Goal: Find specific page/section: Find specific page/section

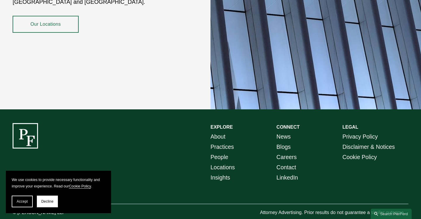
scroll to position [1044, 0]
click at [217, 163] on link "Locations" at bounding box center [223, 168] width 24 height 10
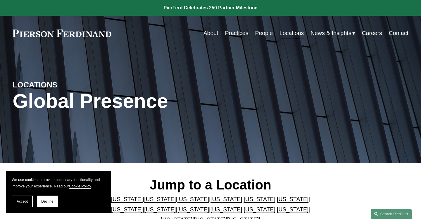
click at [236, 34] on link "Practices" at bounding box center [236, 33] width 23 height 11
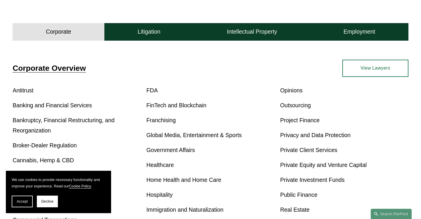
scroll to position [169, 0]
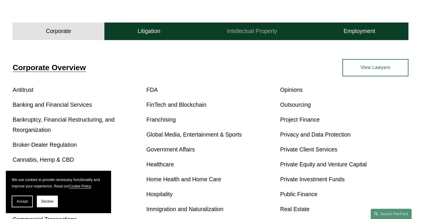
click at [245, 31] on h4 "Intellectual Property" at bounding box center [252, 31] width 50 height 7
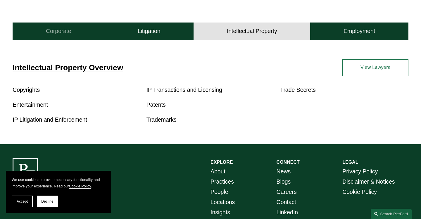
click at [59, 29] on h4 "Corporate" at bounding box center [58, 31] width 25 height 7
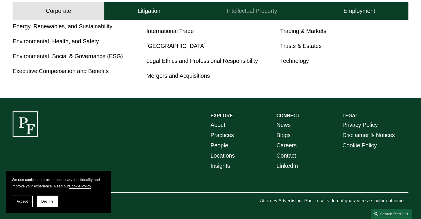
scroll to position [407, 0]
